Goal: Transaction & Acquisition: Purchase product/service

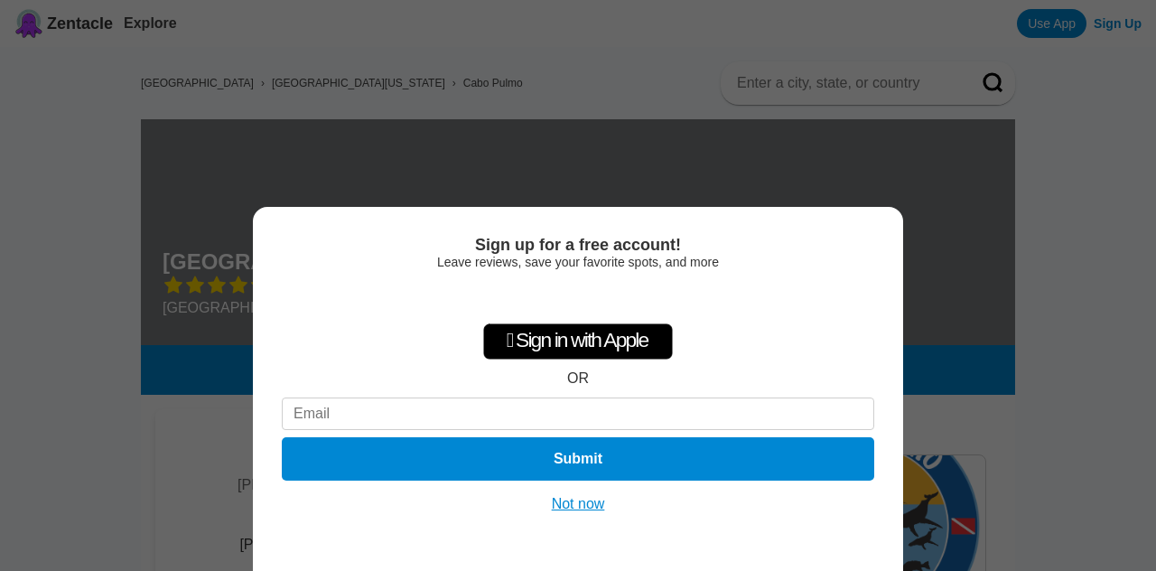
click at [598, 509] on button "Not now" at bounding box center [578, 504] width 64 height 18
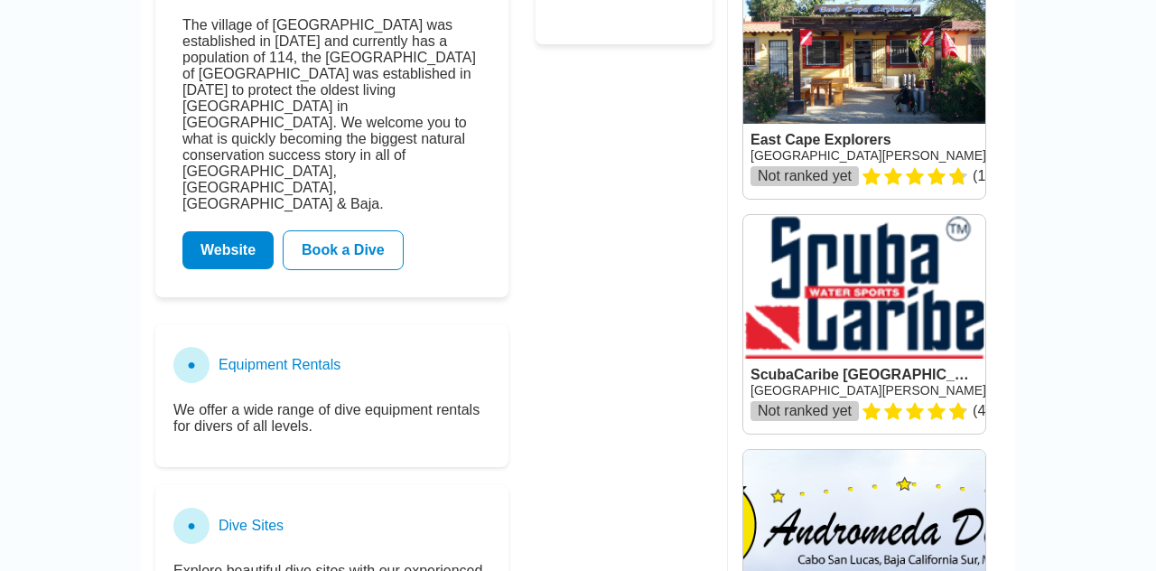
scroll to position [714, 0]
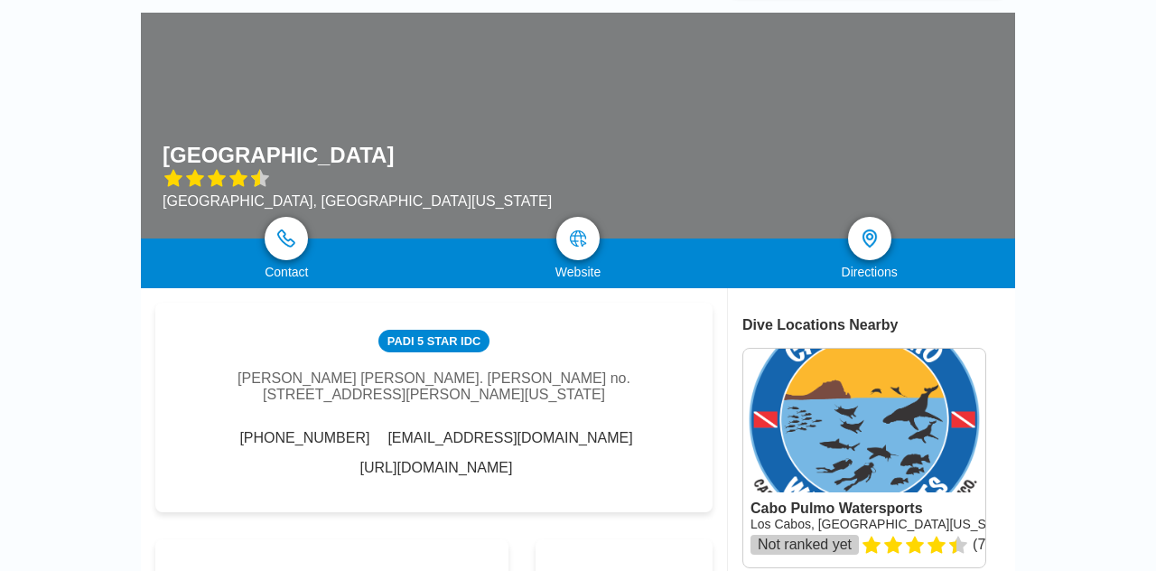
scroll to position [107, 0]
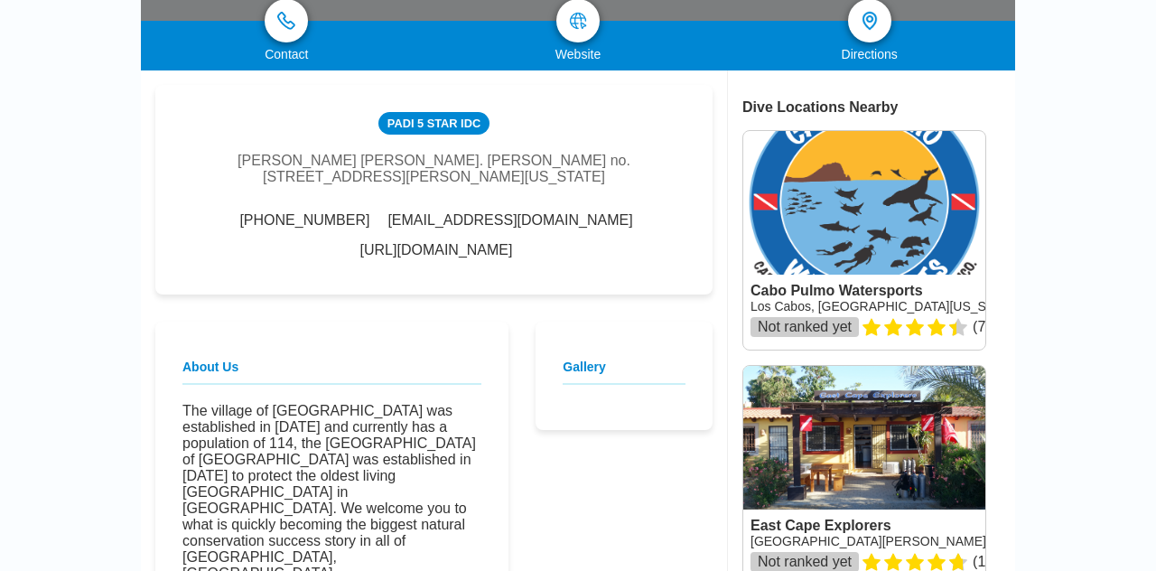
scroll to position [303, 0]
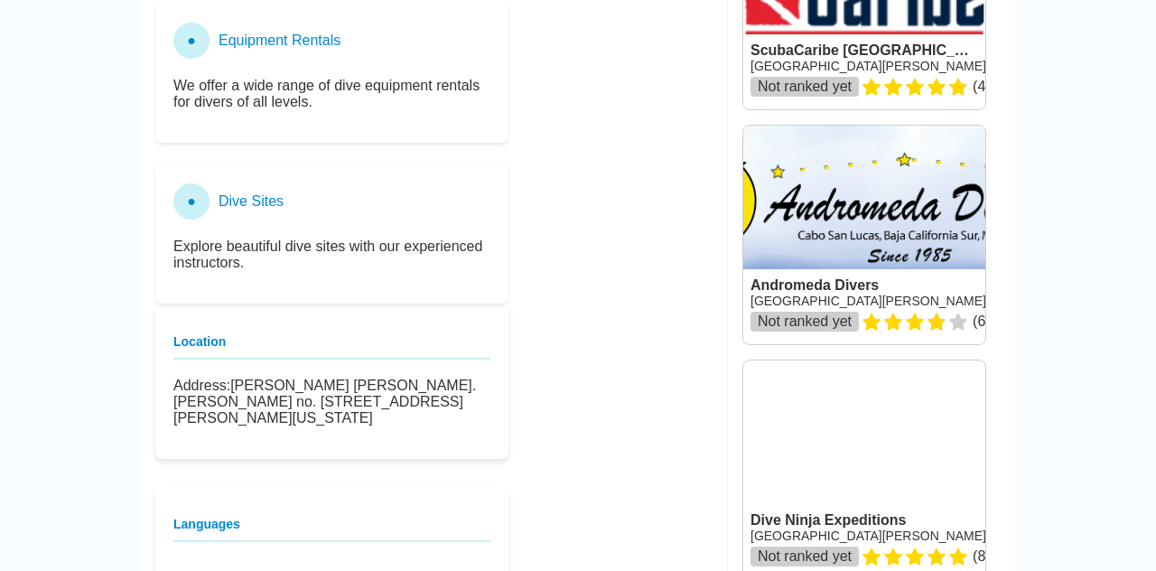
scroll to position [1109, 0]
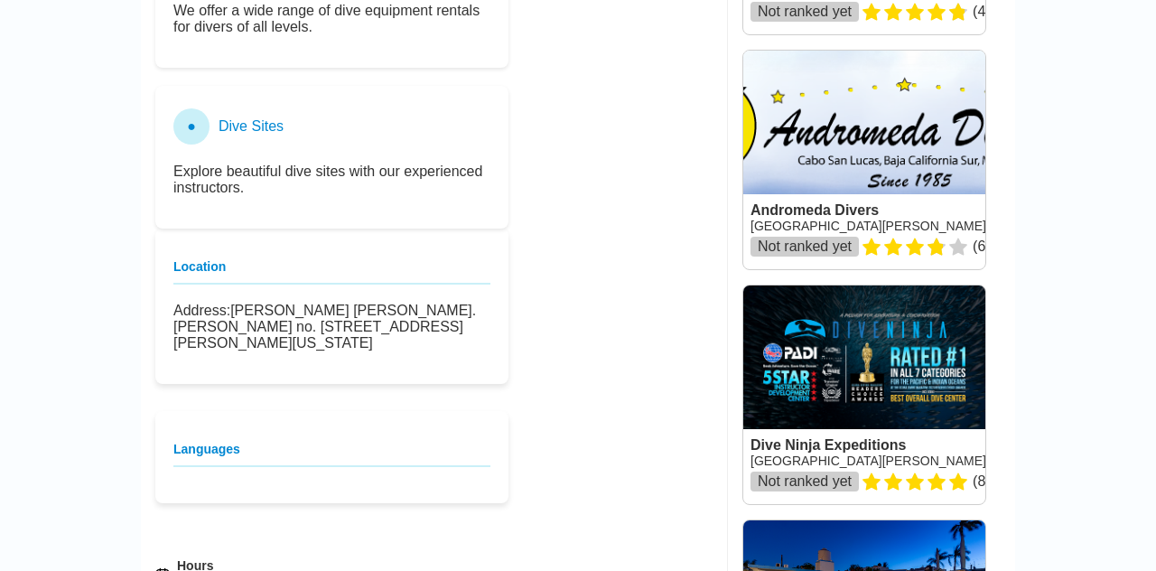
click at [87, 385] on main "Mexico › Baja California Sur › Cabo Pulmo Cabo Pulmo Beach Resort Cabo Pulmo, B…" at bounding box center [578, 330] width 1156 height 2756
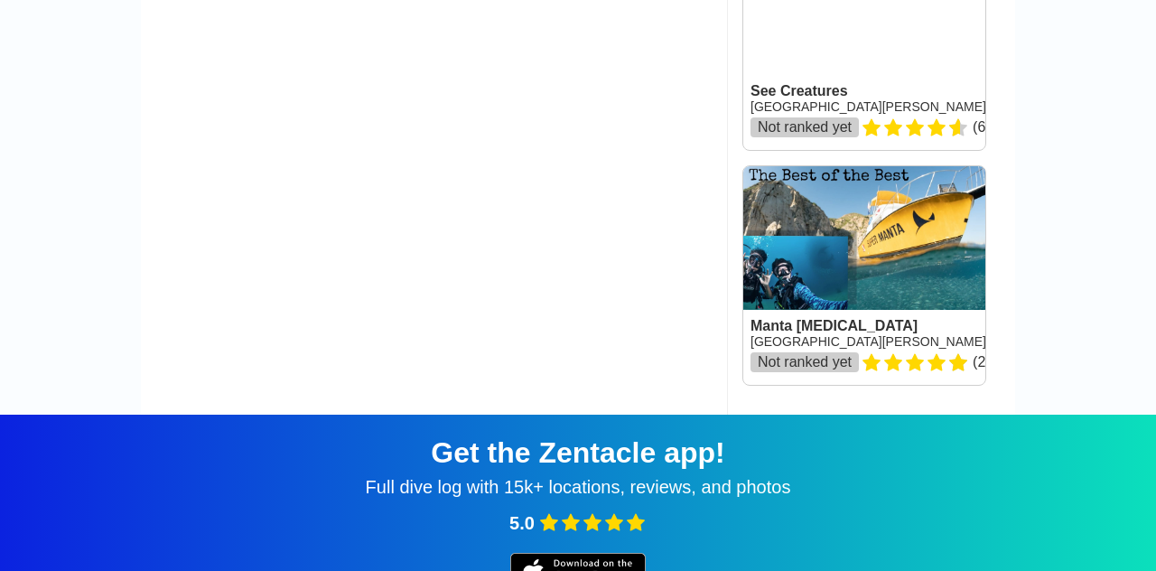
scroll to position [2675, 0]
